Goal: Complete application form

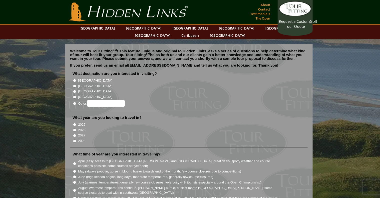
click at [76, 84] on input "[GEOGRAPHIC_DATA]" at bounding box center [74, 85] width 3 height 3
radio input "true"
click at [74, 128] on input "2026" at bounding box center [74, 129] width 3 height 3
radio input "true"
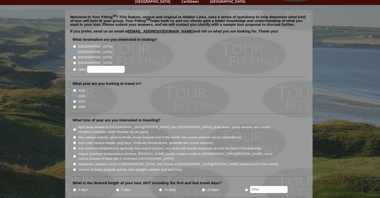
scroll to position [75, 0]
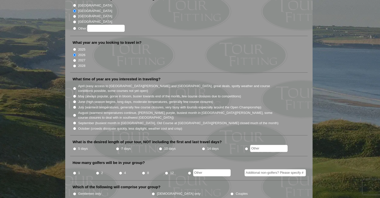
click at [74, 95] on input "May (always popular, gorse in bloom, busier towards end of the month, few cours…" at bounding box center [74, 96] width 3 height 3
radio input "true"
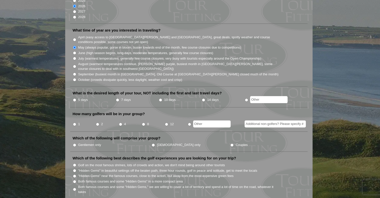
scroll to position [125, 0]
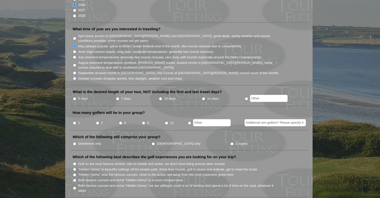
click at [75, 97] on input "5 days" at bounding box center [74, 98] width 3 height 3
radio input "true"
click at [247, 97] on input "radio" at bounding box center [246, 98] width 3 height 3
radio input "true"
click at [269, 95] on input "text" at bounding box center [269, 98] width 38 height 7
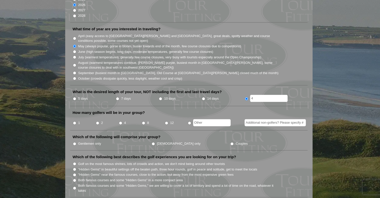
type input "4"
click at [96, 121] on input "2" at bounding box center [97, 122] width 3 height 3
radio input "true"
click at [258, 119] on input "Additional non-golfers? Please specify #" at bounding box center [275, 122] width 61 height 7
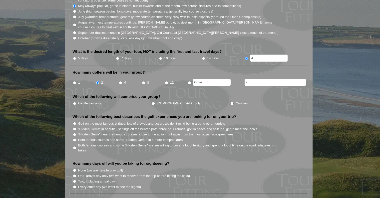
scroll to position [175, 0]
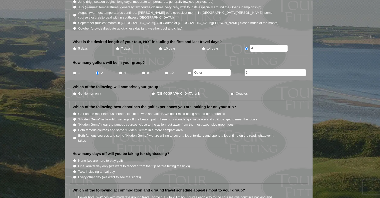
type input "2"
click at [231, 92] on input "Couples" at bounding box center [232, 93] width 3 height 3
radio input "true"
click at [75, 112] on input "Golf on the most famous shrines, lots of crowds and action, we don't mind being…" at bounding box center [74, 113] width 3 height 3
radio input "true"
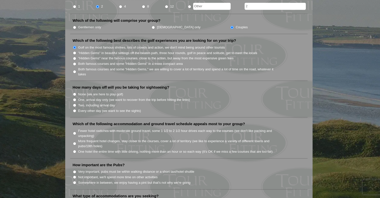
scroll to position [250, 0]
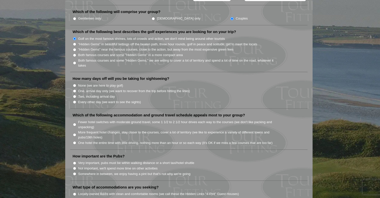
click at [76, 141] on input "One hotel the entire time with little driving, nothing more than an hour or so …" at bounding box center [74, 142] width 3 height 3
radio input "true"
click at [75, 84] on input "None (we are here to play golf)" at bounding box center [74, 85] width 3 height 3
radio input "true"
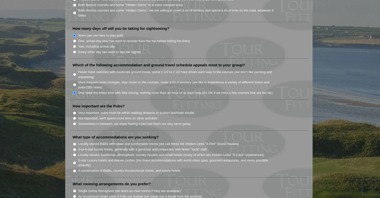
click at [74, 122] on input "Somewhere in between, we enjoy having a pint but that's not why we're going" at bounding box center [74, 123] width 3 height 3
radio input "true"
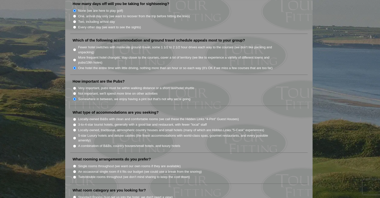
scroll to position [375, 0]
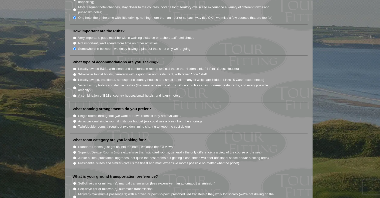
click at [75, 86] on input "5-star Luxury hotels and deluxe castles (the finest accommodations with world-c…" at bounding box center [74, 87] width 3 height 3
radio input "true"
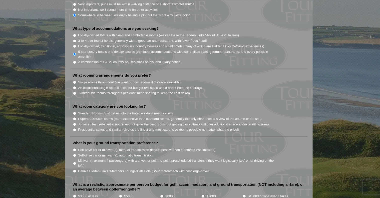
scroll to position [400, 0]
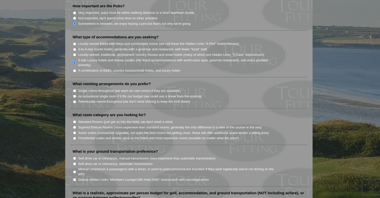
click at [75, 89] on input "Single rooms throughout (we want our own rooms if they are available)" at bounding box center [74, 90] width 3 height 3
radio input "true"
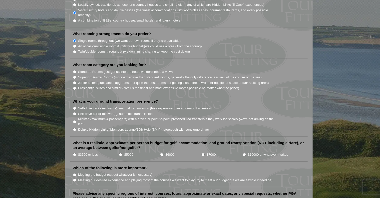
scroll to position [425, 0]
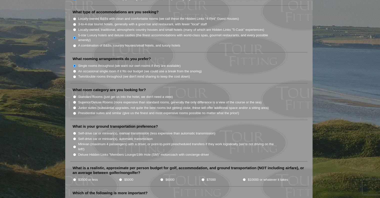
click at [75, 106] on input "Junior suites (substantial upgrades, not quite the best rooms but getting close…" at bounding box center [74, 107] width 3 height 3
radio input "true"
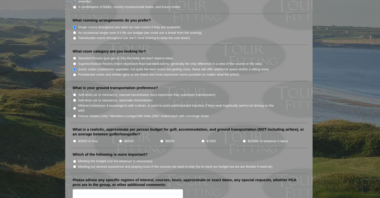
scroll to position [475, 0]
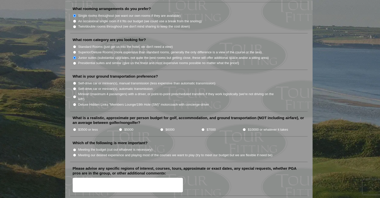
click at [74, 95] on input "Minivan (maximum 4 passengers) with a driver, or point-to-point prescheduled tr…" at bounding box center [74, 96] width 3 height 3
radio input "true"
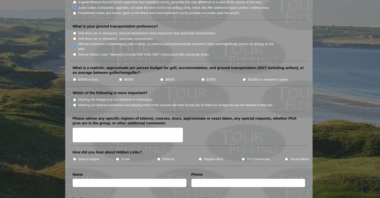
scroll to position [500, 0]
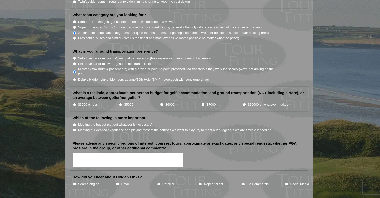
click at [74, 103] on input "$3500 or less" at bounding box center [74, 104] width 3 height 3
radio input "true"
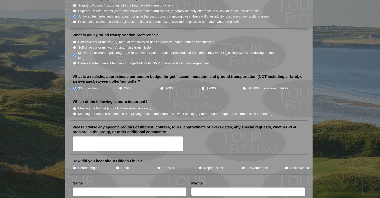
scroll to position [525, 0]
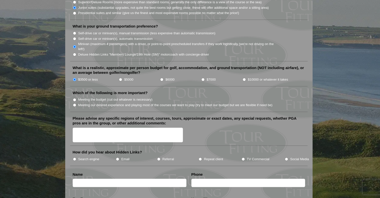
click at [75, 103] on input "Meeting our desired experience and playing most of the courses we want to play …" at bounding box center [74, 104] width 3 height 3
radio input "true"
click at [74, 157] on input "Search engine" at bounding box center [74, 158] width 3 height 3
radio input "true"
click at [85, 128] on textarea "Please advise any specific regions of interest, courses, tours, approximate or …" at bounding box center [128, 135] width 111 height 15
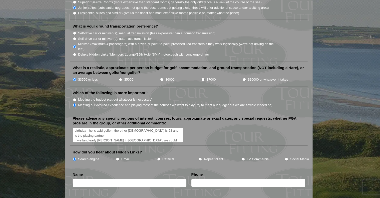
scroll to position [16, 0]
click at [102, 128] on textarea "Two couples - men will play golf women want other activities during golf This i…" at bounding box center [128, 135] width 111 height 15
click at [103, 128] on textarea "Two couples - men will play golf women want other activities during golf This i…" at bounding box center [128, 135] width 111 height 15
click at [118, 128] on textarea "Two couples - men will play golf women want other activities during golf This i…" at bounding box center [128, 135] width 111 height 15
click at [159, 130] on textarea "Two couples - men will play golf women want other activities during golf This i…" at bounding box center [128, 135] width 111 height 15
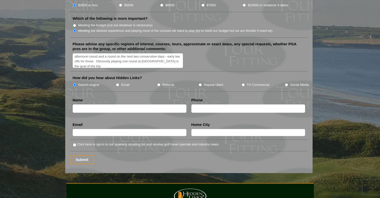
scroll to position [600, 0]
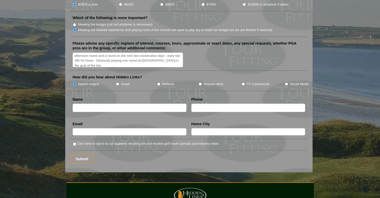
type textarea "Two couples - men will play golf women want other activities during golf This i…"
click at [135, 104] on input "text" at bounding box center [130, 108] width 114 height 8
type input "[PERSON_NAME]"
type input "5163993020"
type input "[EMAIL_ADDRESS][DOMAIN_NAME]"
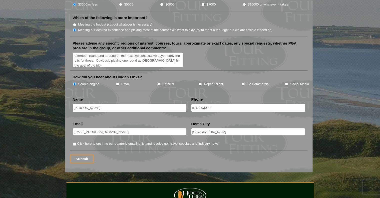
drag, startPoint x: 220, startPoint y: 120, endPoint x: 191, endPoint y: 122, distance: 28.3
click at [192, 128] on input "[GEOGRAPHIC_DATA]" at bounding box center [249, 131] width 114 height 7
type input "[GEOGRAPHIC_DATA], [GEOGRAPHIC_DATA]"
drag, startPoint x: 214, startPoint y: 96, endPoint x: 197, endPoint y: 98, distance: 17.1
click at [197, 104] on input "5163993020" at bounding box center [249, 108] width 114 height 8
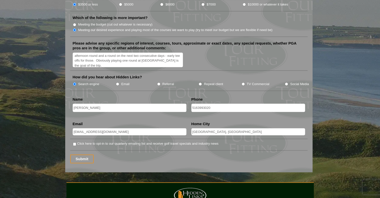
type input "5163613600"
click at [84, 154] on input "Submit" at bounding box center [82, 158] width 24 height 9
